Goal: Task Accomplishment & Management: Complete application form

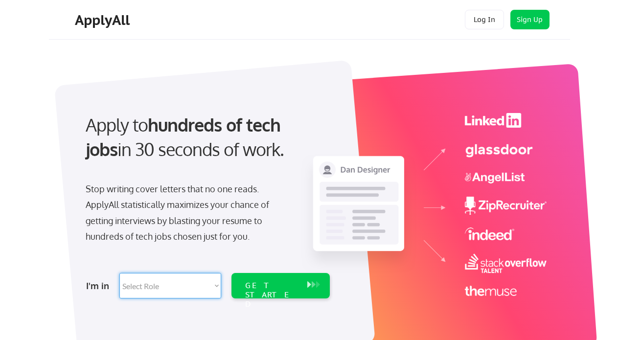
select select ""marketing___comms""
click at [258, 278] on div "GET STARTED" at bounding box center [271, 285] width 62 height 25
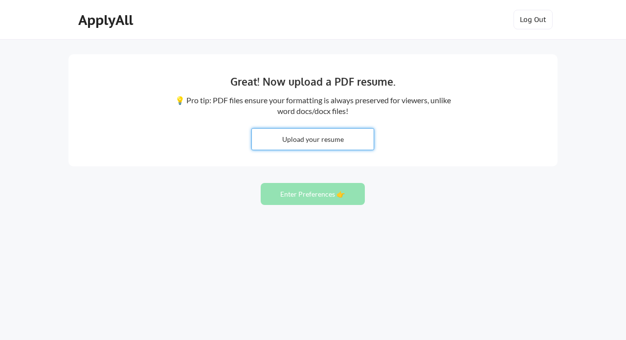
click at [313, 141] on input "file" at bounding box center [313, 139] width 122 height 21
type input "C:\fakepath\Lindsay Drumm - Resume - Marketing Leader.pdf"
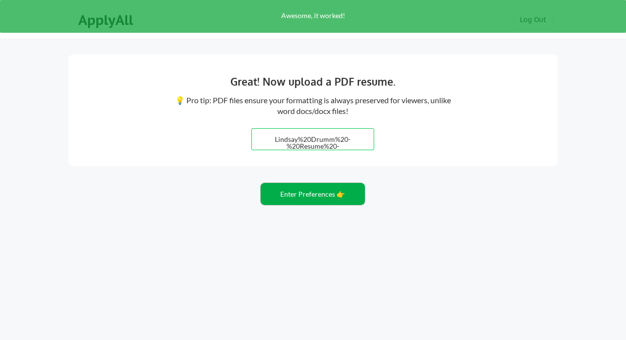
click at [324, 193] on button "Enter Preferences 👉" at bounding box center [313, 194] width 104 height 22
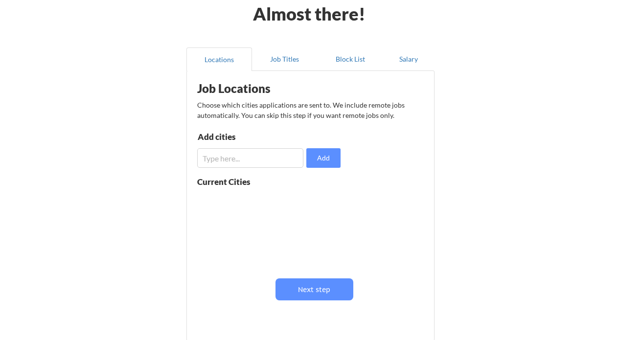
scroll to position [54, 0]
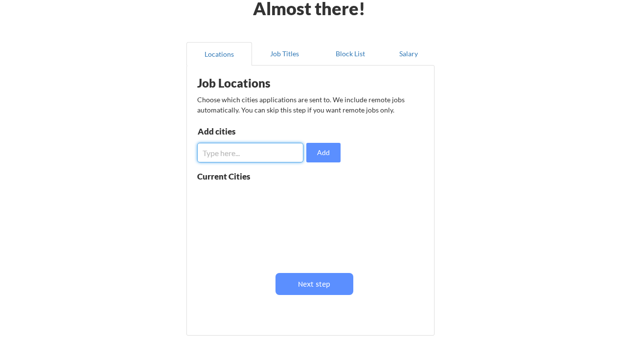
click at [243, 154] on input "input" at bounding box center [250, 153] width 106 height 20
type input "[GEOGRAPHIC_DATA]"
click at [327, 153] on button "Add" at bounding box center [323, 153] width 34 height 20
click at [276, 157] on input "input" at bounding box center [250, 153] width 106 height 20
type input "[GEOGRAPHIC_DATA]"
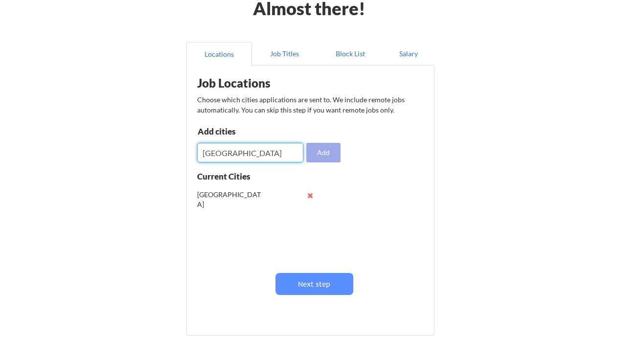
click at [323, 151] on button "Add" at bounding box center [323, 153] width 34 height 20
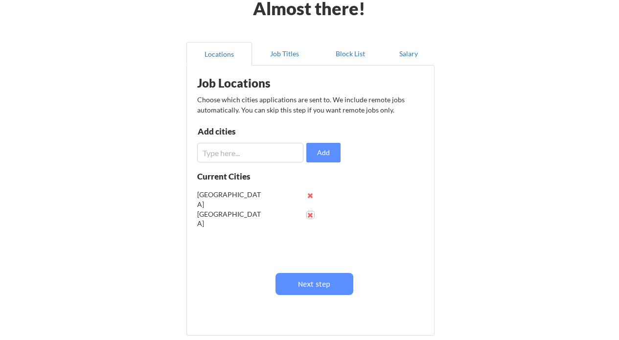
click at [311, 214] on button at bounding box center [310, 214] width 7 height 7
click at [310, 195] on button at bounding box center [310, 195] width 7 height 7
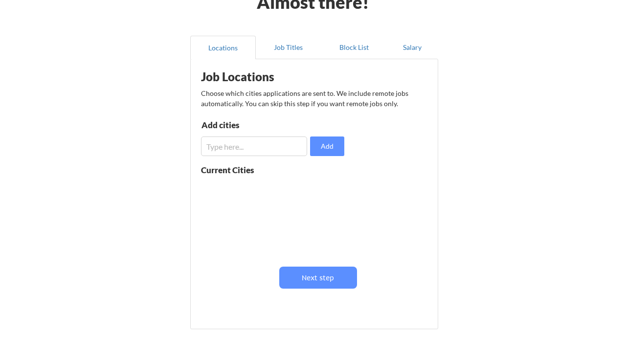
scroll to position [59, 0]
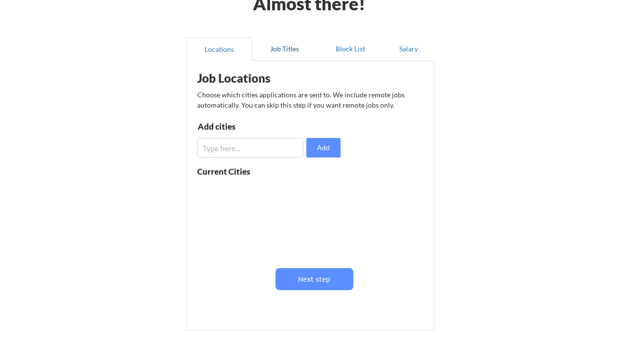
click at [286, 51] on button "Job Titles" at bounding box center [285, 48] width 66 height 23
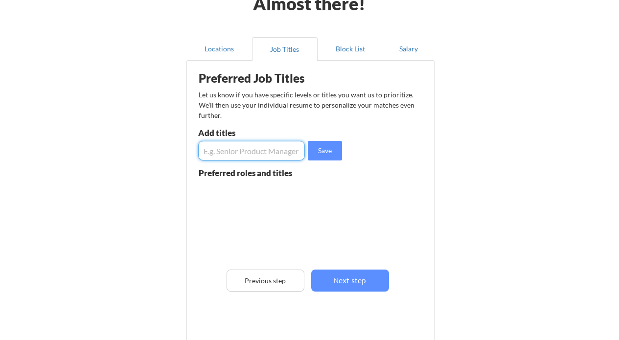
click at [251, 150] on input "input" at bounding box center [251, 151] width 107 height 20
type input "Marketing Director"
click at [315, 152] on button "Save" at bounding box center [325, 151] width 34 height 20
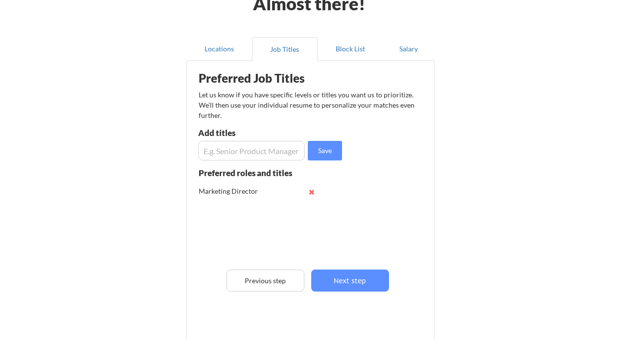
click at [265, 150] on input "input" at bounding box center [251, 151] width 107 height 20
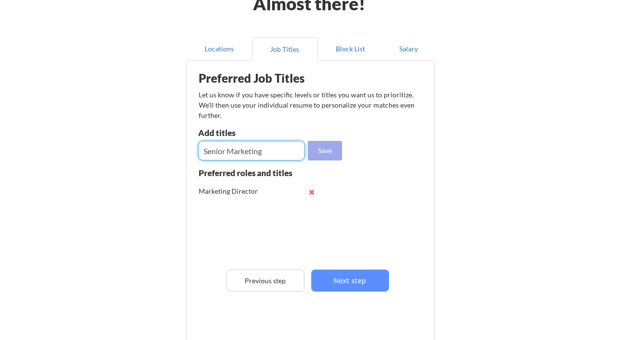
type input "Senior Marketing"
click at [323, 152] on button "Save" at bounding box center [325, 151] width 34 height 20
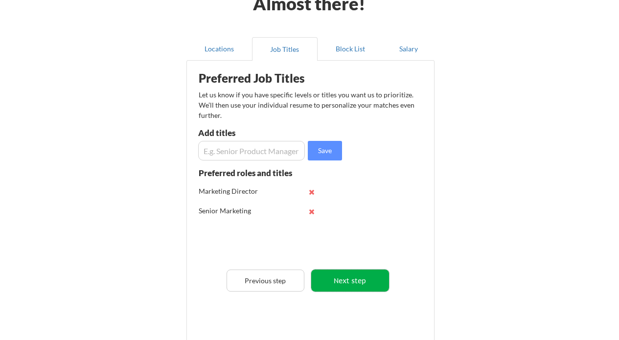
click at [353, 277] on button "Next step" at bounding box center [350, 281] width 78 height 22
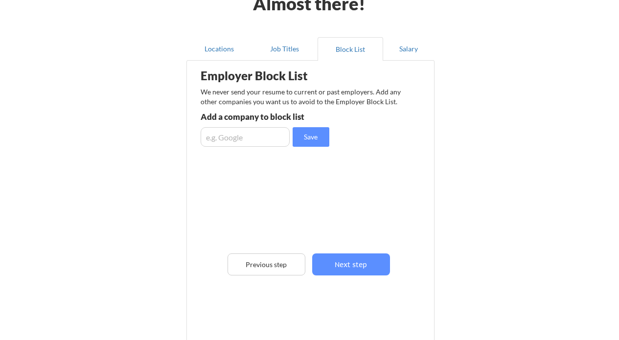
click at [232, 139] on input "input" at bounding box center [245, 137] width 89 height 20
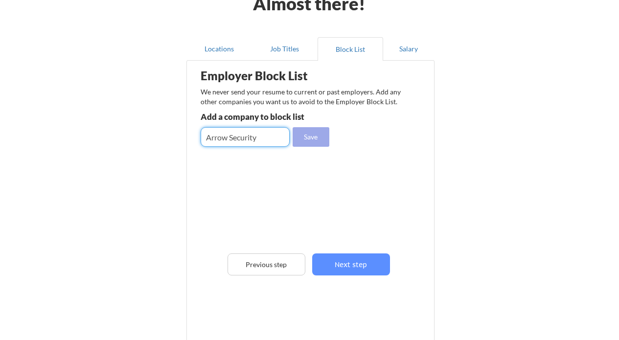
type input "Arrow Security"
click at [319, 139] on button "Save" at bounding box center [311, 137] width 37 height 20
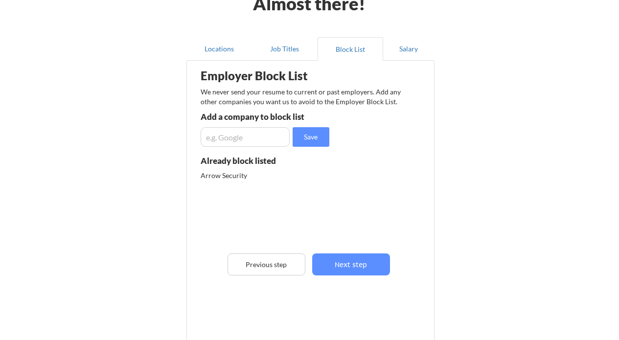
click at [248, 138] on input "input" at bounding box center [245, 137] width 89 height 20
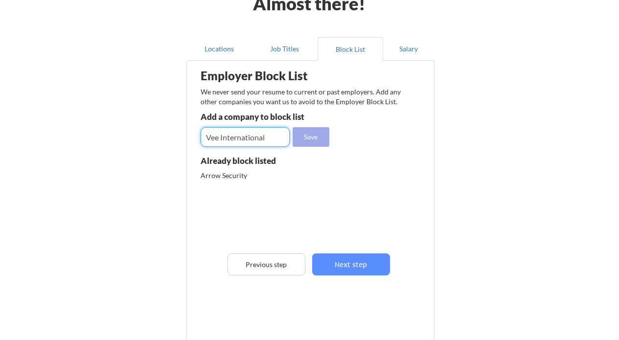
type input "Vee International"
click at [316, 141] on button "Save" at bounding box center [311, 137] width 37 height 20
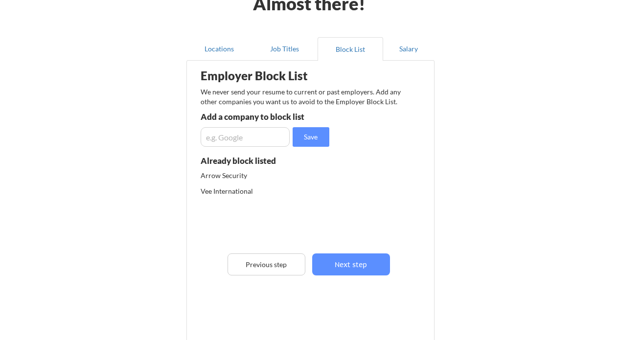
click at [236, 138] on input "input" at bounding box center [245, 137] width 89 height 20
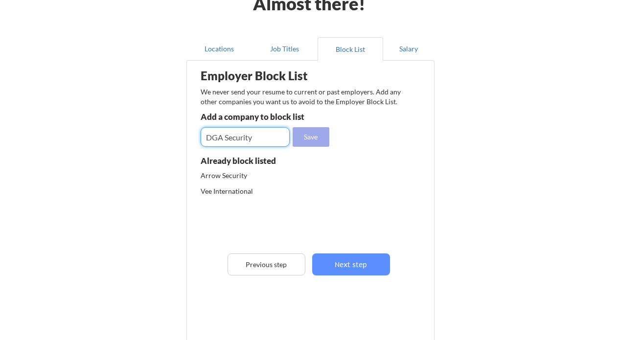
type input "DGA Security"
click at [312, 137] on button "Save" at bounding box center [311, 137] width 37 height 20
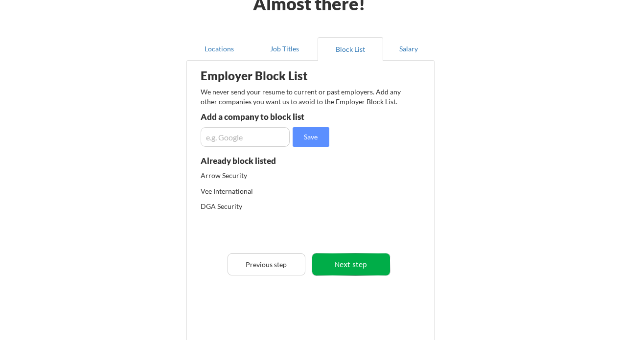
click at [348, 269] on button "Next step" at bounding box center [351, 265] width 78 height 22
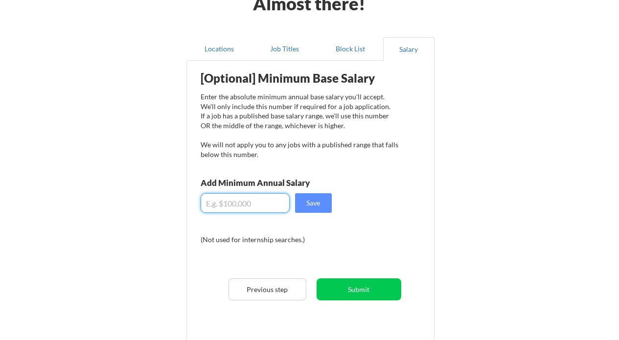
click at [225, 204] on input "input" at bounding box center [245, 203] width 89 height 20
type input "$150,000"
click at [309, 199] on button "Save" at bounding box center [313, 203] width 37 height 20
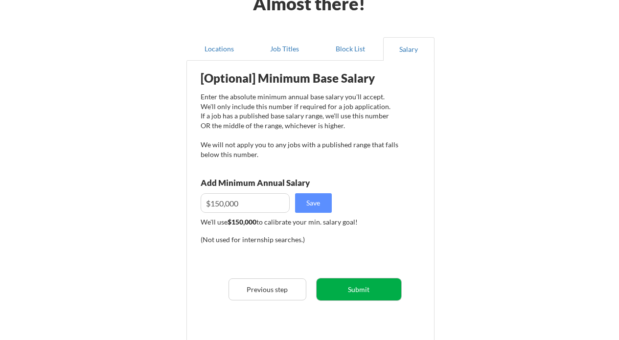
click at [347, 288] on button "Submit" at bounding box center [359, 289] width 85 height 22
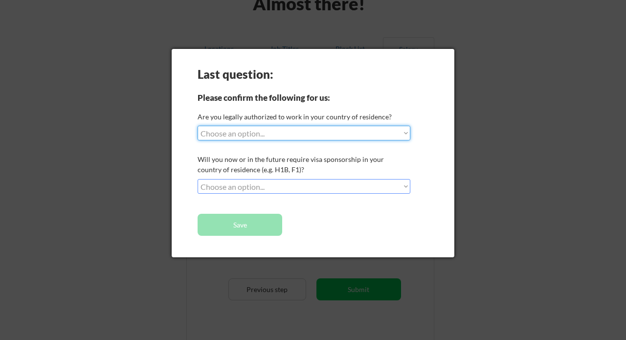
select select ""yes__i_am_a_[DEMOGRAPHIC_DATA]""
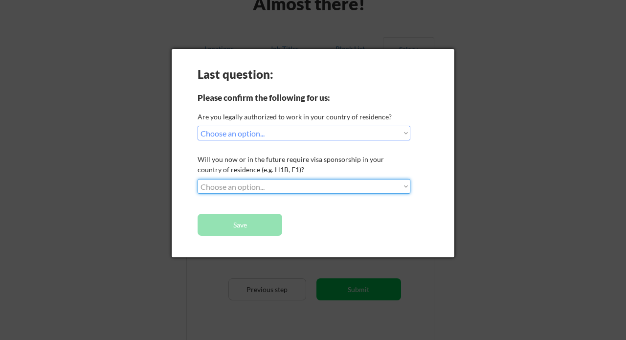
select select ""no__i_will_not_need_sponsorship""
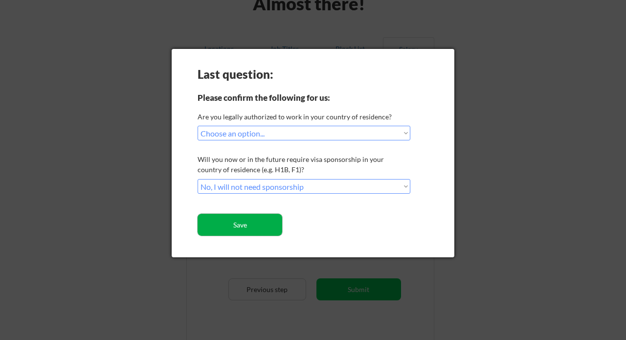
click at [248, 226] on button "Save" at bounding box center [240, 225] width 85 height 22
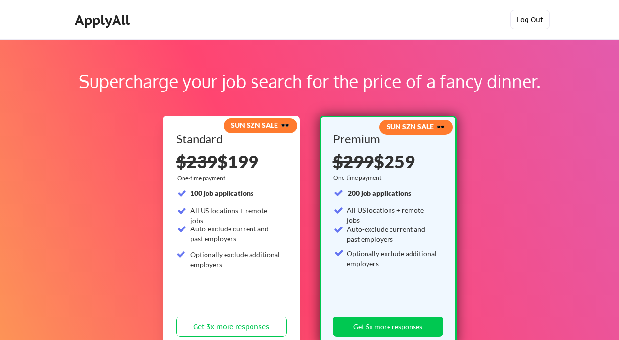
click at [520, 20] on button "Log Out" at bounding box center [529, 20] width 39 height 20
